Goal: Information Seeking & Learning: Learn about a topic

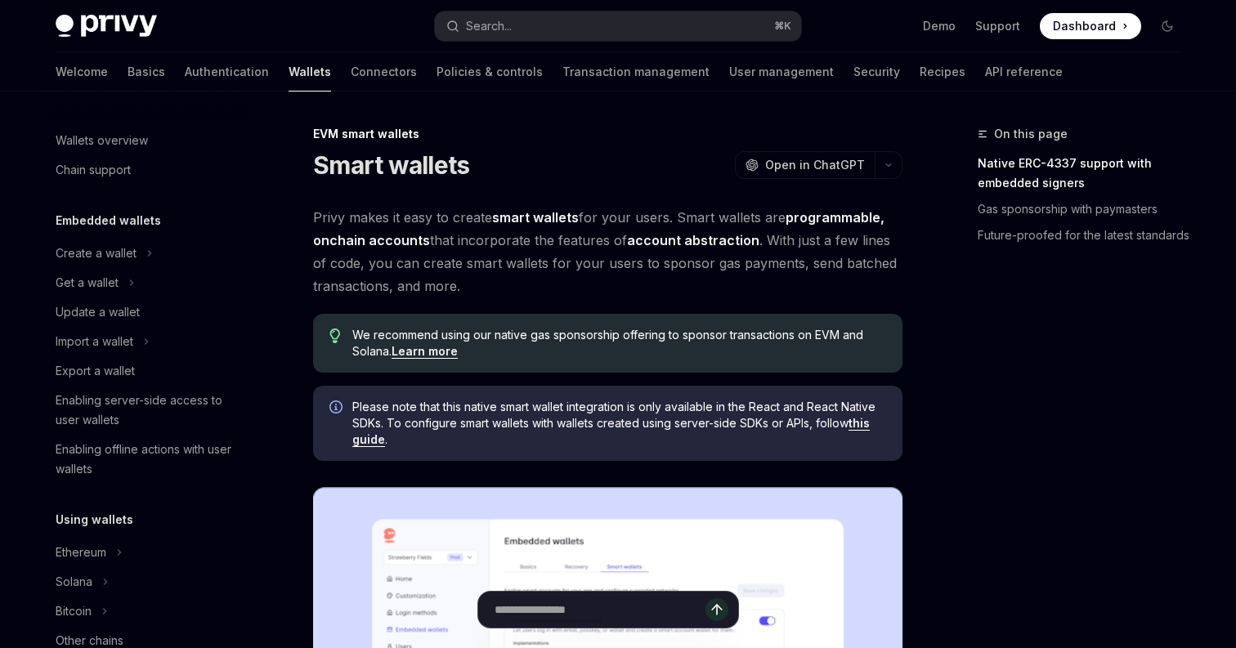
scroll to position [329, 0]
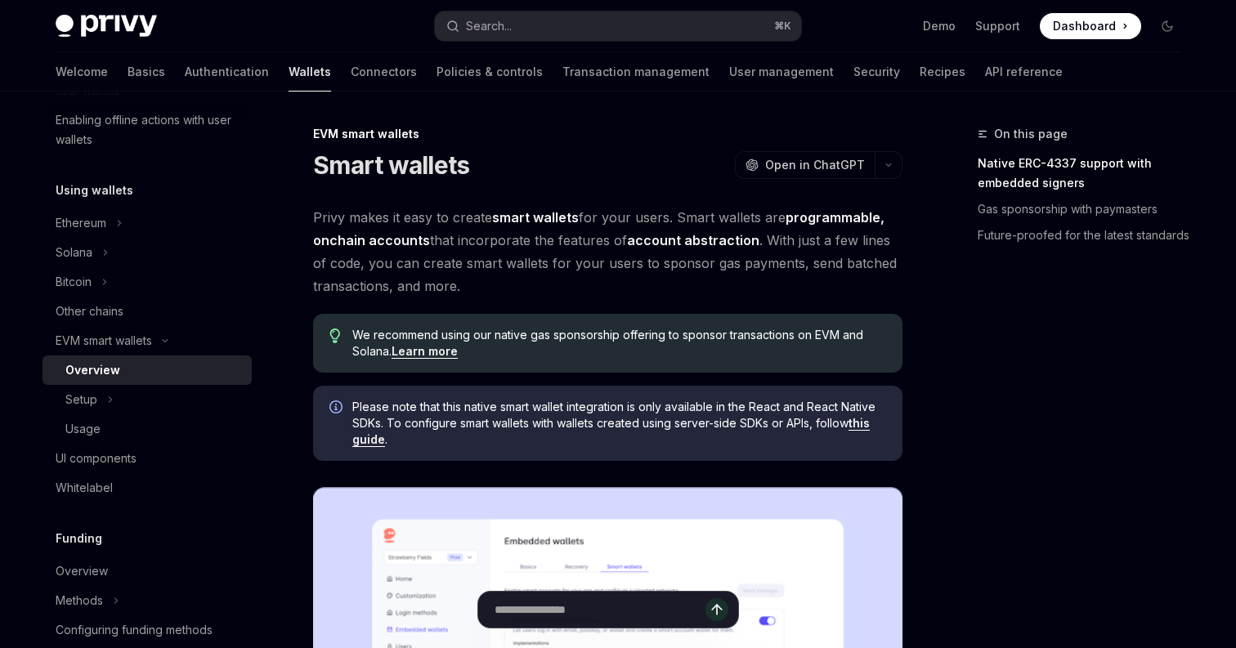
type textarea "*"
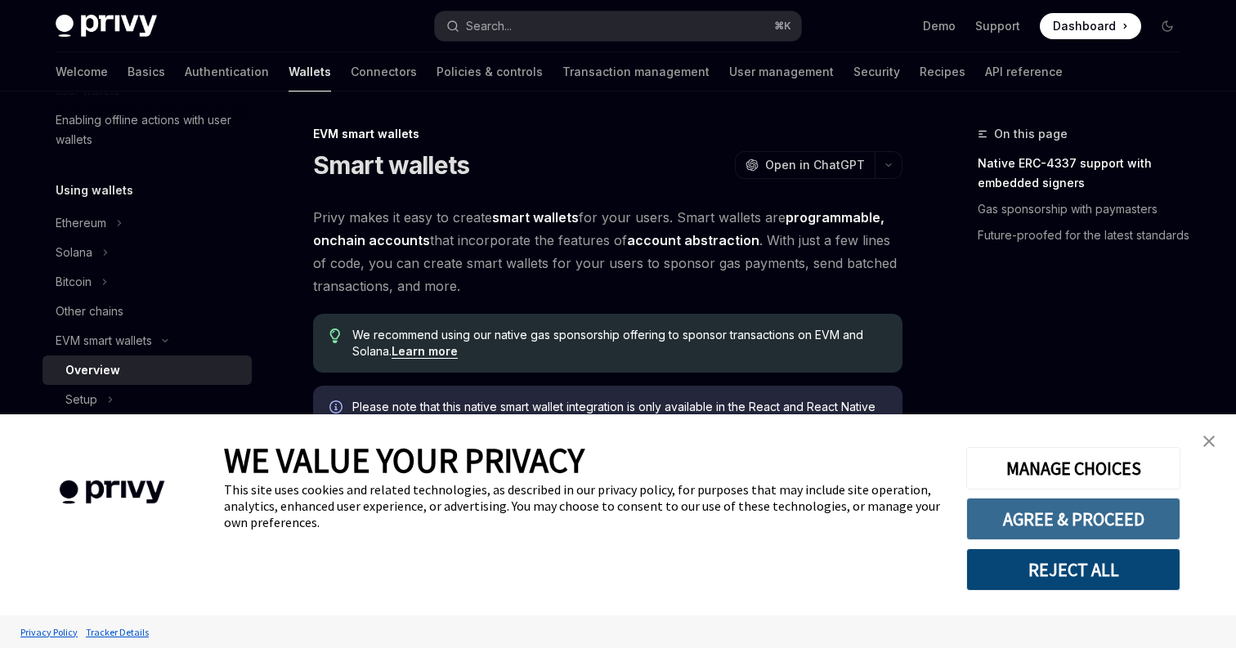
click at [1103, 511] on button "AGREE & PROCEED" at bounding box center [1073, 519] width 214 height 42
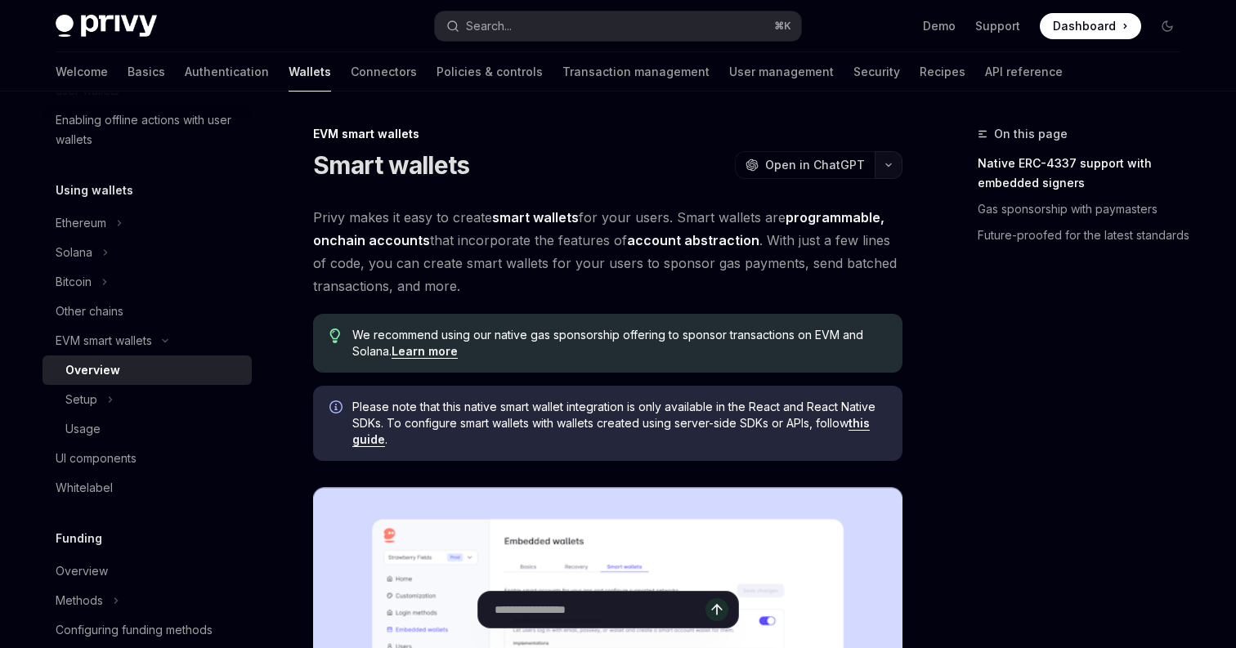
click at [888, 171] on button "button" at bounding box center [889, 165] width 28 height 28
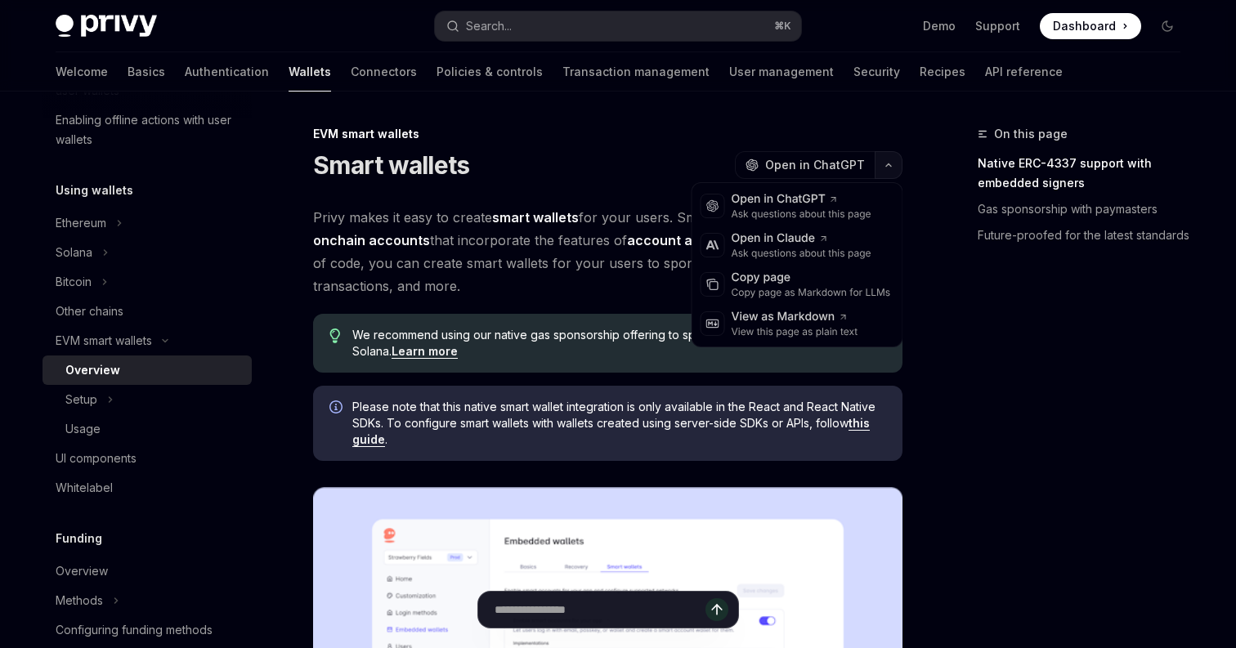
click at [897, 169] on button "button" at bounding box center [889, 165] width 28 height 28
click at [897, 168] on button "button" at bounding box center [889, 165] width 28 height 28
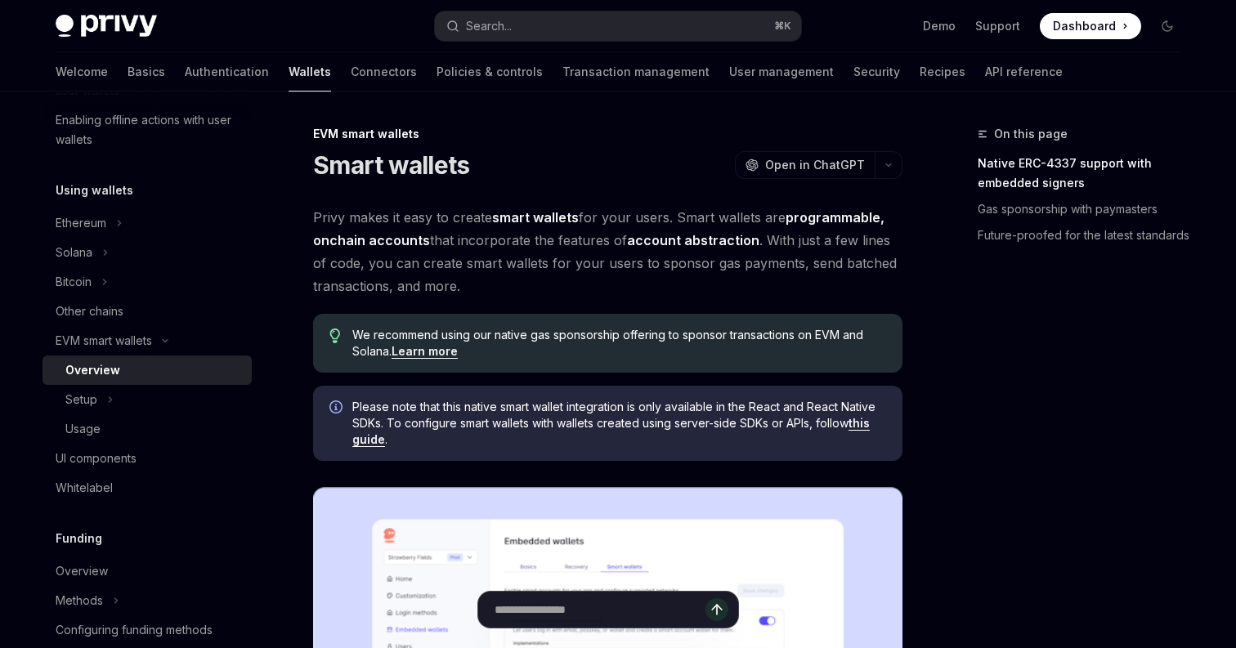
click at [438, 166] on h1 "Smart wallets" at bounding box center [391, 164] width 156 height 29
click at [470, 171] on div "Smart wallets OpenAI Open in ChatGPT" at bounding box center [607, 164] width 589 height 29
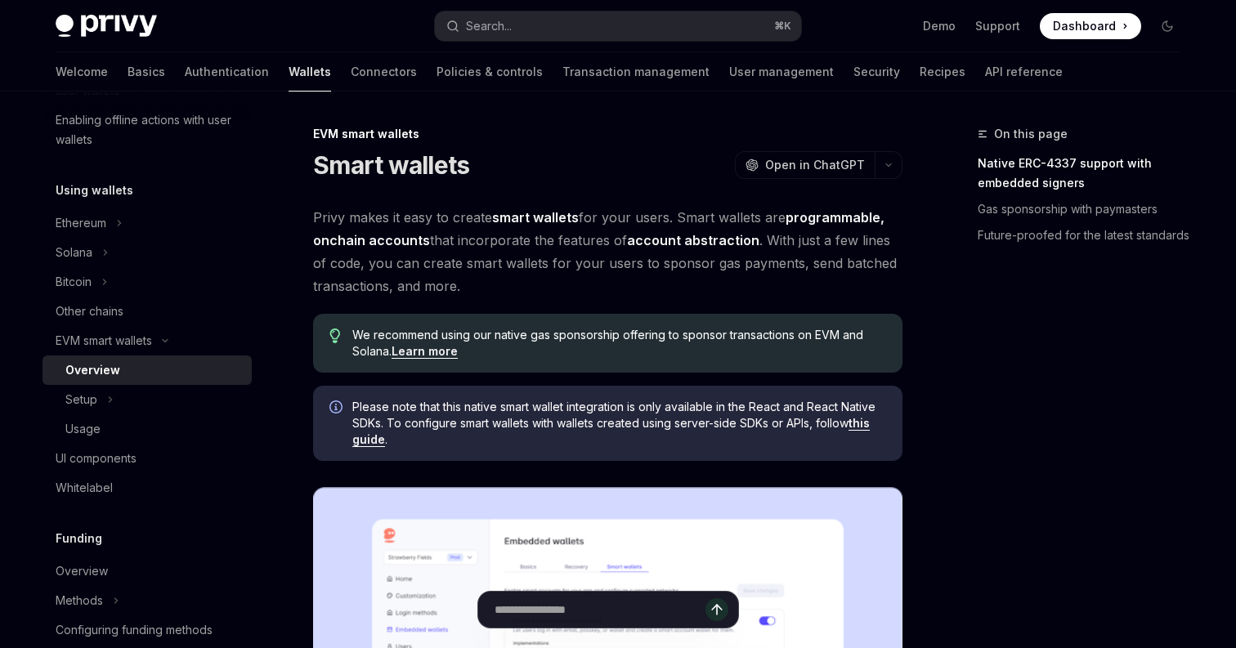
click at [496, 171] on div "Smart wallets OpenAI Open in ChatGPT" at bounding box center [607, 164] width 589 height 29
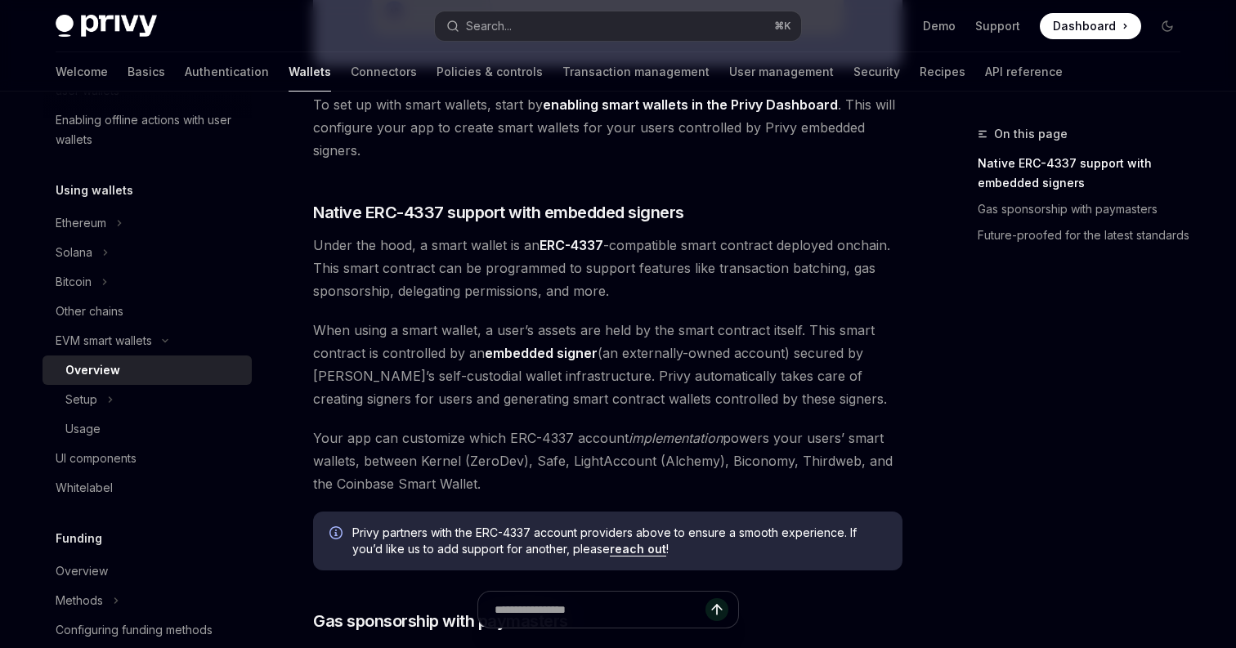
scroll to position [816, 0]
